Goal: Book appointment/travel/reservation

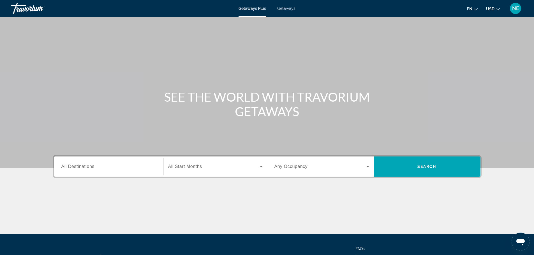
click at [295, 11] on span "Getaways" at bounding box center [286, 8] width 18 height 4
click at [61, 169] on span "All Destinations" at bounding box center [77, 166] width 33 height 5
click at [61, 170] on input "Destination All Destinations" at bounding box center [108, 167] width 95 height 7
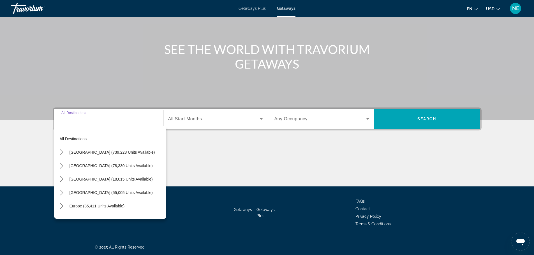
scroll to position [123, 0]
click at [59, 203] on icon "Toggle Europe (35,411 units available) submenu" at bounding box center [62, 206] width 6 height 6
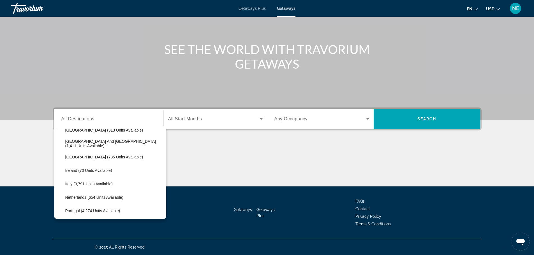
scroll to position [182, 0]
click at [100, 141] on span "[GEOGRAPHIC_DATA] and [GEOGRAPHIC_DATA] (1,411 units available)" at bounding box center [114, 145] width 98 height 9
type input "**********"
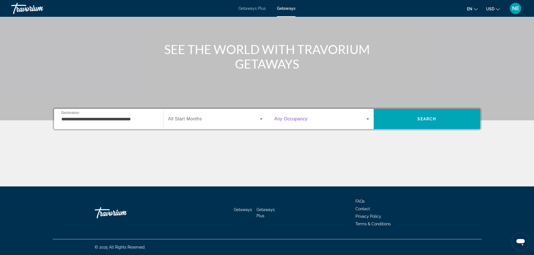
click at [371, 116] on icon "Search widget" at bounding box center [367, 119] width 7 height 7
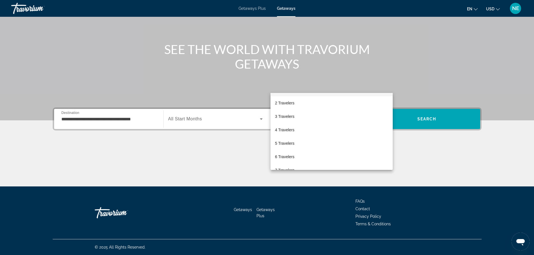
scroll to position [13, 0]
click at [293, 131] on span "4 Travelers" at bounding box center [284, 129] width 19 height 7
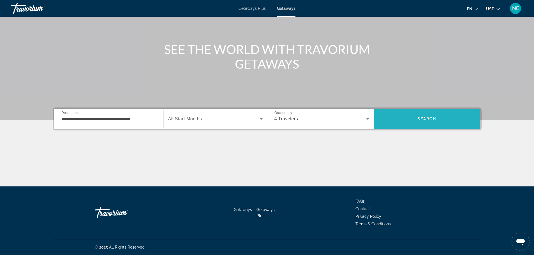
click at [458, 112] on span "Search" at bounding box center [427, 118] width 107 height 13
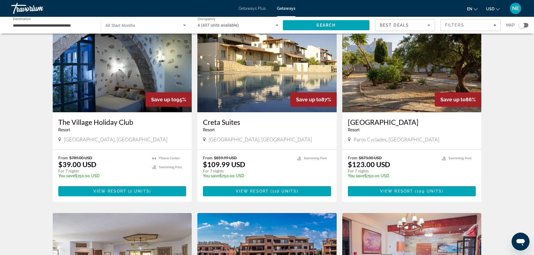
scroll to position [31, 0]
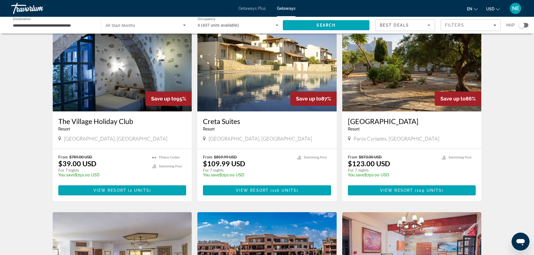
click at [78, 112] on img "Main content" at bounding box center [122, 67] width 139 height 90
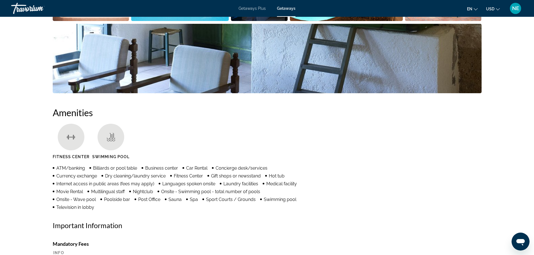
scroll to position [334, 0]
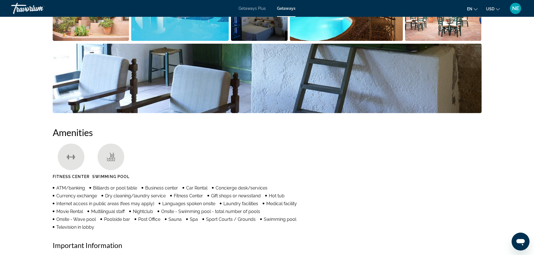
click at [87, 41] on img "Open full-screen image slider" at bounding box center [91, 6] width 77 height 70
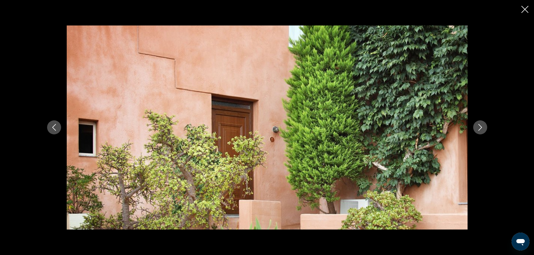
click at [487, 131] on button "Next image" at bounding box center [480, 128] width 14 height 14
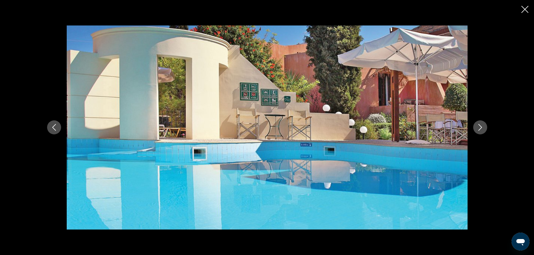
click at [487, 131] on button "Next image" at bounding box center [480, 128] width 14 height 14
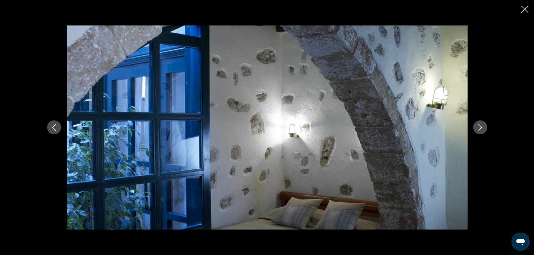
click at [487, 131] on button "Next image" at bounding box center [480, 128] width 14 height 14
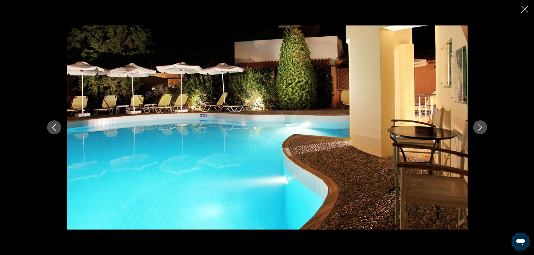
click at [487, 131] on button "Next image" at bounding box center [480, 128] width 14 height 14
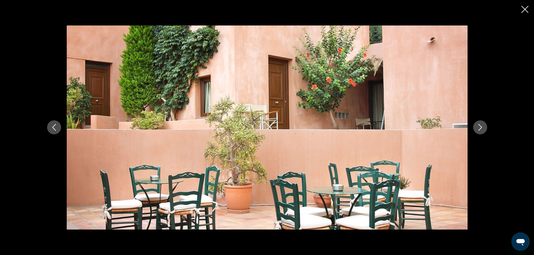
click at [487, 131] on button "Next image" at bounding box center [480, 128] width 14 height 14
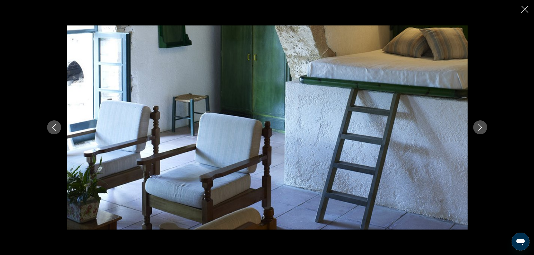
click at [521, 11] on icon "Close slideshow" at bounding box center [524, 9] width 7 height 7
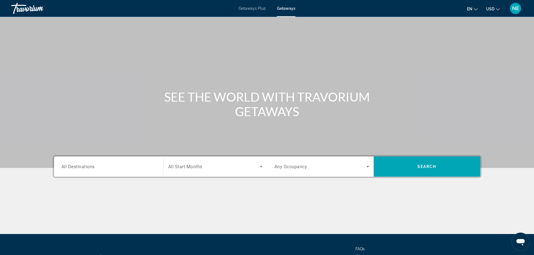
click at [68, 170] on input "Destination All Destinations" at bounding box center [108, 167] width 95 height 7
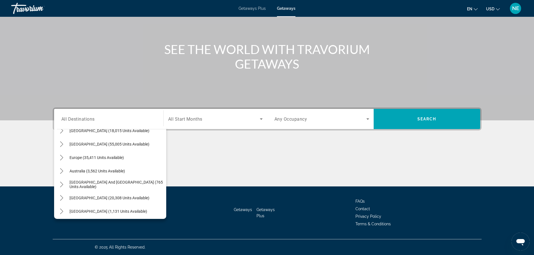
scroll to position [48, 0]
click at [59, 156] on icon "Toggle Europe (35,411 units available) submenu" at bounding box center [62, 159] width 6 height 6
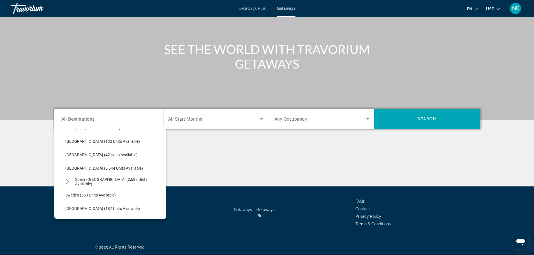
scroll to position [268, 0]
click at [66, 178] on icon "Toggle Spain - Canary Islands (2,687 units available) submenu" at bounding box center [67, 181] width 3 height 6
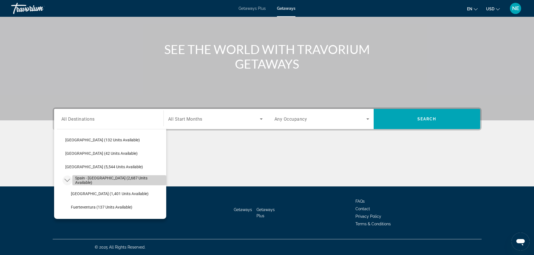
click at [108, 176] on span "Spain - [GEOGRAPHIC_DATA] (2,687 units available)" at bounding box center [119, 180] width 88 height 9
type input "**********"
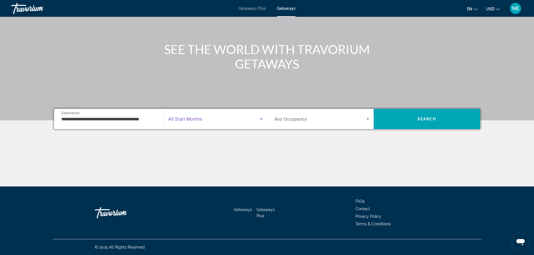
click at [263, 116] on icon "Search widget" at bounding box center [261, 119] width 7 height 7
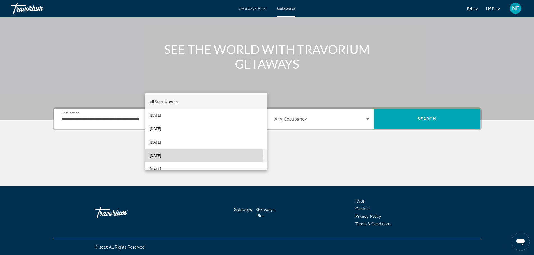
click at [196, 152] on mat-option "[DATE]" at bounding box center [206, 155] width 122 height 13
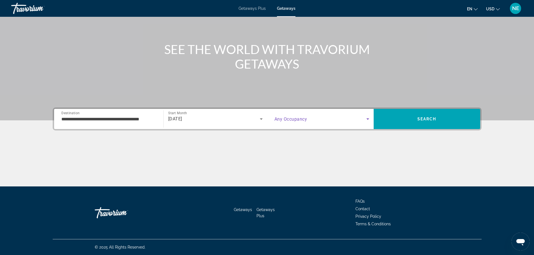
click at [371, 116] on icon "Search widget" at bounding box center [367, 119] width 7 height 7
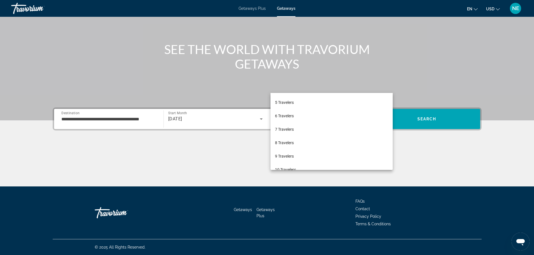
scroll to position [62, 0]
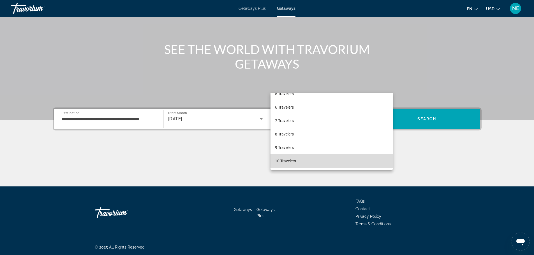
click at [343, 159] on mat-option "10 Travelers" at bounding box center [331, 160] width 122 height 13
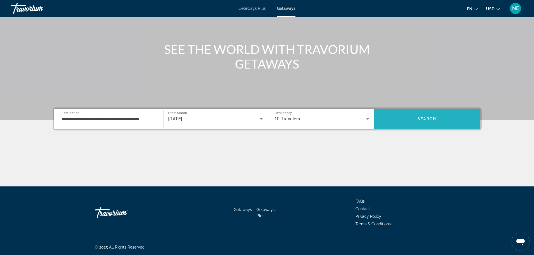
click at [436, 117] on span "Search" at bounding box center [426, 119] width 19 height 4
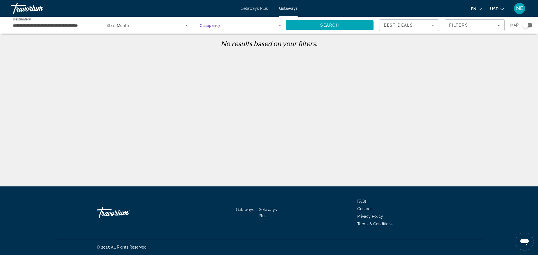
click at [277, 29] on icon "Search widget" at bounding box center [280, 25] width 7 height 7
click at [223, 48] on span "Any Occupancy" at bounding box center [209, 48] width 27 height 4
click at [183, 29] on icon "Search widget" at bounding box center [186, 25] width 7 height 7
click at [152, 50] on mat-option "All Start Months" at bounding box center [144, 48] width 87 height 13
click at [343, 29] on span "Search" at bounding box center [330, 24] width 88 height 13
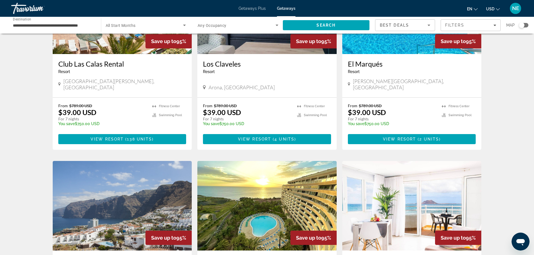
scroll to position [300, 0]
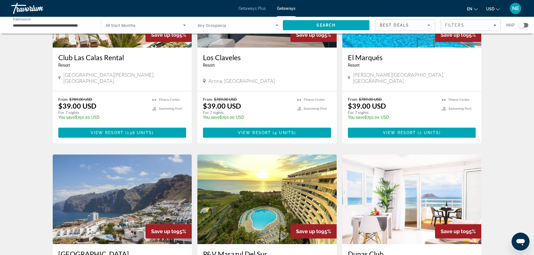
click at [103, 48] on img "Main content" at bounding box center [122, 3] width 139 height 90
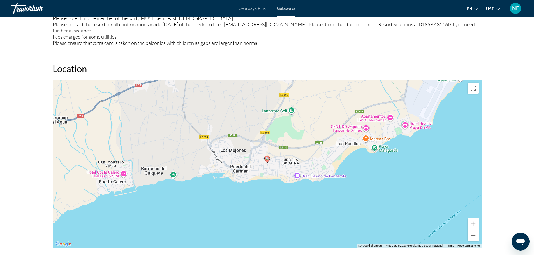
scroll to position [367, 0]
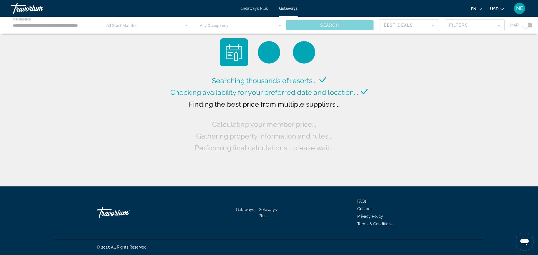
click at [273, 32] on div "Main content" at bounding box center [269, 25] width 538 height 17
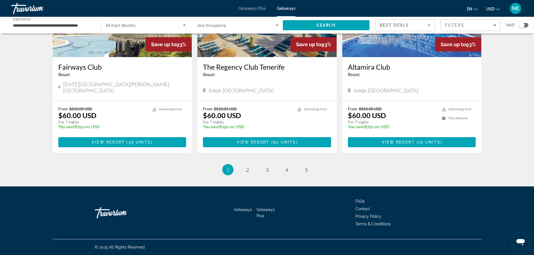
scroll to position [771, 0]
